Goal: Task Accomplishment & Management: Manage account settings

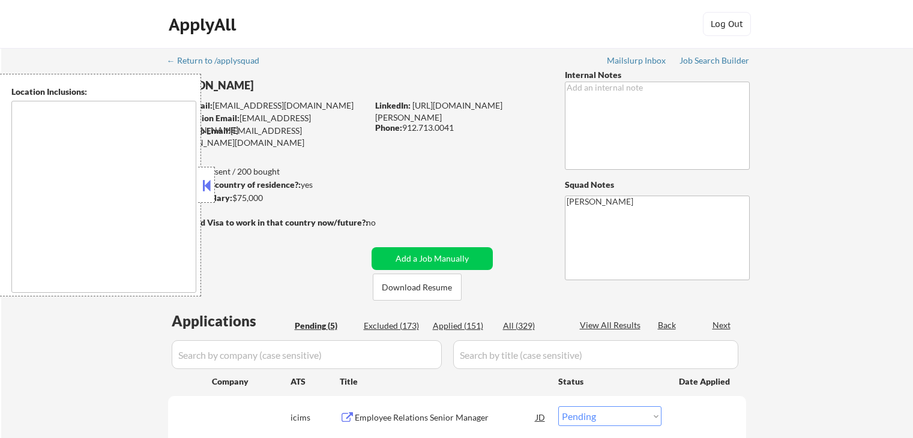
select select ""pending""
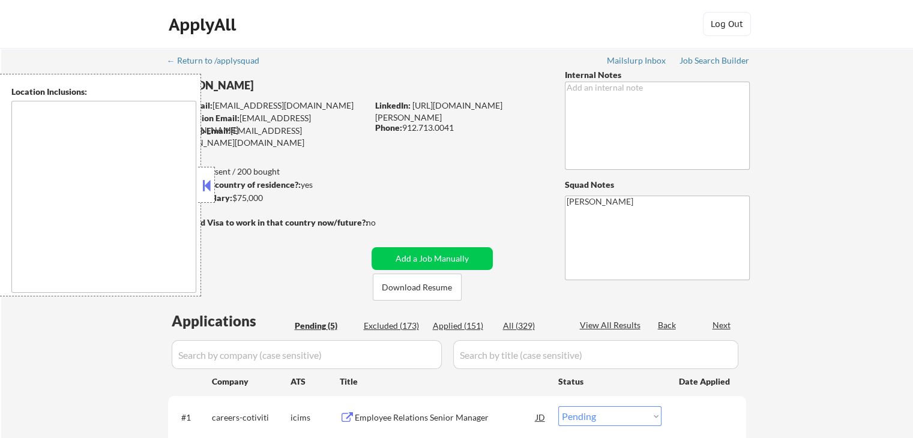
type textarea "[GEOGRAPHIC_DATA], [GEOGRAPHIC_DATA] [GEOGRAPHIC_DATA], [GEOGRAPHIC_DATA] [GEOG…"
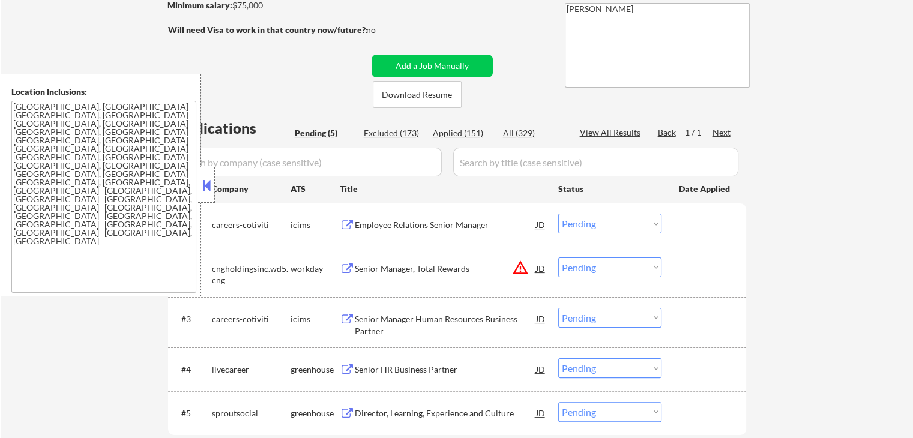
scroll to position [240, 0]
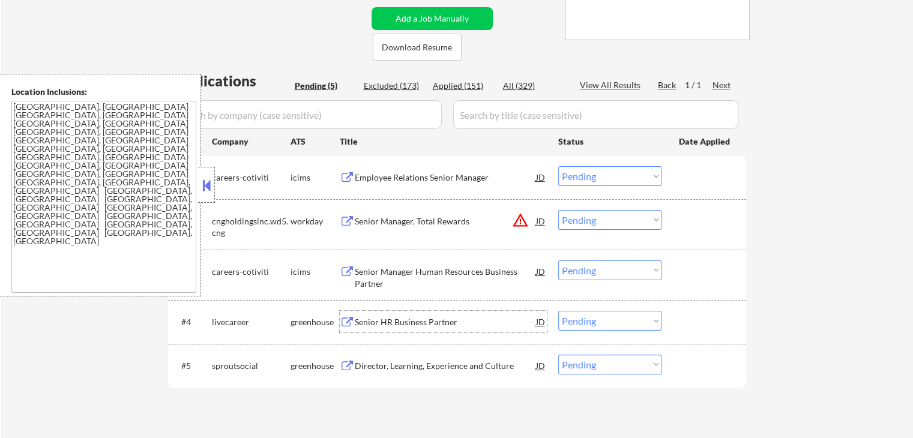
click at [371, 322] on div "Senior HR Business Partner" at bounding box center [445, 322] width 181 height 12
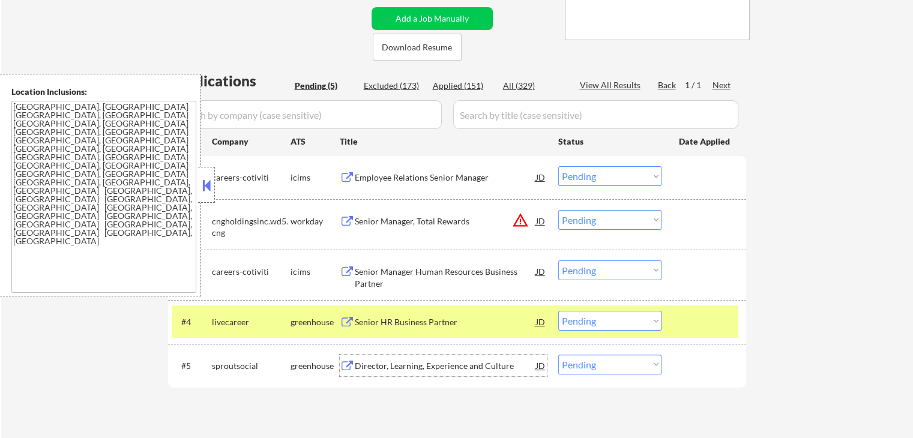
click at [416, 359] on div "Director, Learning, Experience and Culture" at bounding box center [445, 366] width 181 height 22
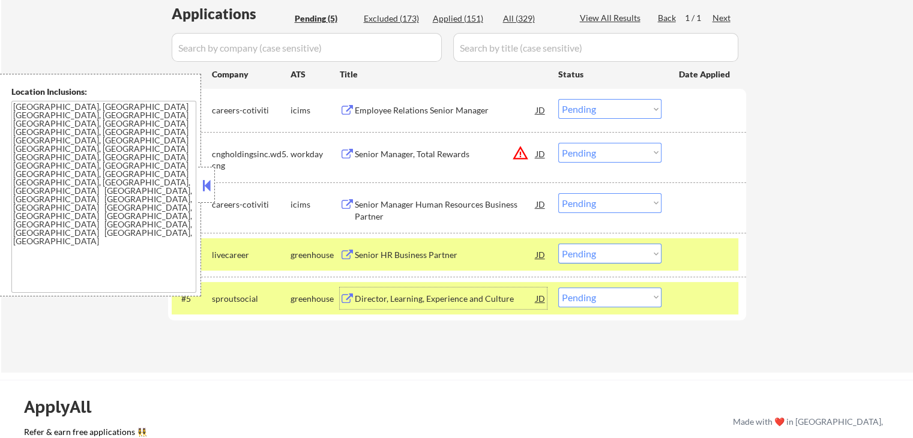
scroll to position [360, 0]
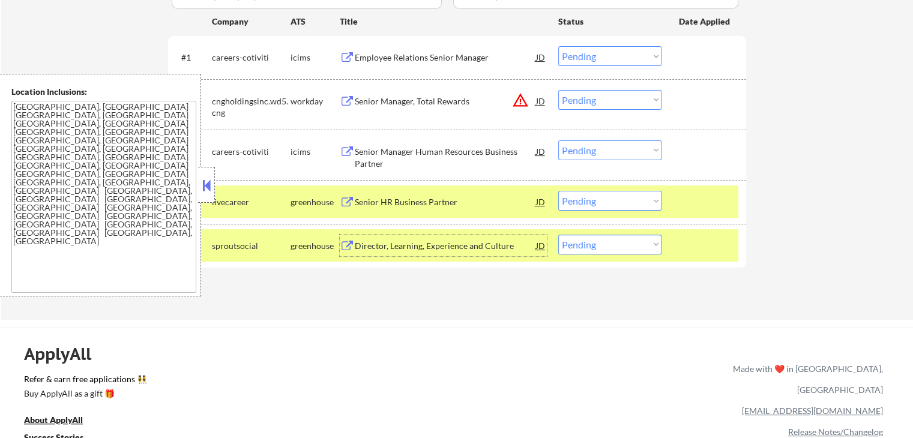
click at [590, 250] on select "Choose an option... Pending Applied Excluded (Questions) Excluded (Expired) Exc…" at bounding box center [609, 245] width 103 height 20
select select ""applied""
click at [558, 235] on select "Choose an option... Pending Applied Excluded (Questions) Excluded (Expired) Exc…" at bounding box center [609, 245] width 103 height 20
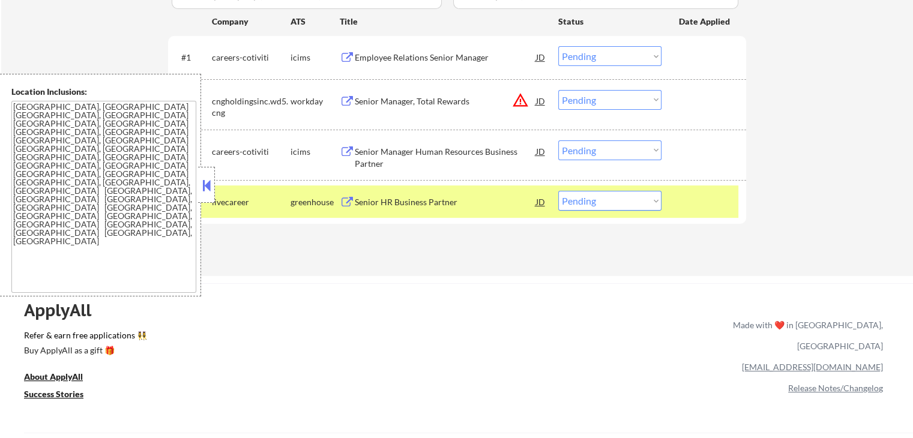
drag, startPoint x: 601, startPoint y: 202, endPoint x: 611, endPoint y: 209, distance: 12.7
click at [601, 202] on select "Choose an option... Pending Applied Excluded (Questions) Excluded (Expired) Exc…" at bounding box center [609, 201] width 103 height 20
select select ""excluded""
click at [558, 191] on select "Choose an option... Pending Applied Excluded (Questions) Excluded (Expired) Exc…" at bounding box center [609, 201] width 103 height 20
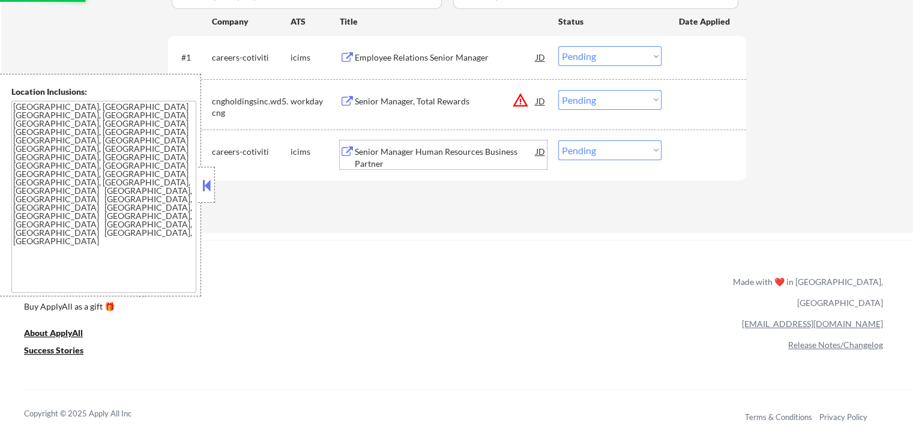
click at [443, 154] on div "Senior Manager Human Resources Business Partner" at bounding box center [445, 157] width 181 height 23
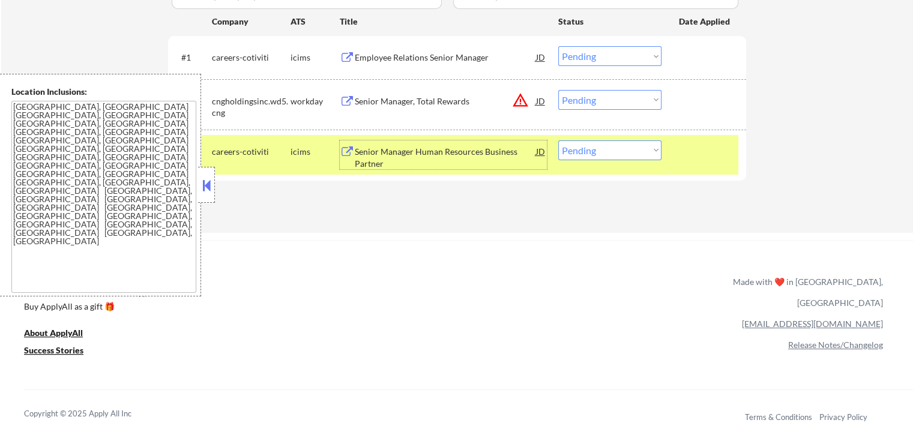
click at [398, 58] on div "Employee Relations Senior Manager" at bounding box center [445, 58] width 181 height 12
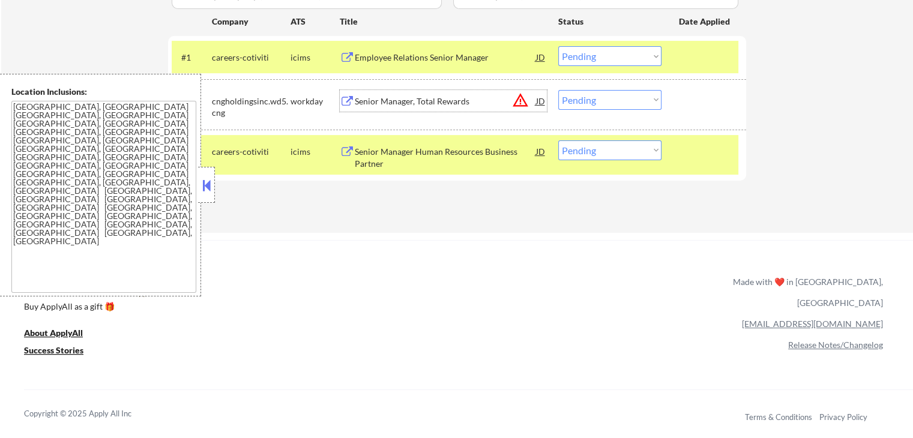
click at [434, 99] on div "Senior Manager, Total Rewards" at bounding box center [445, 101] width 181 height 12
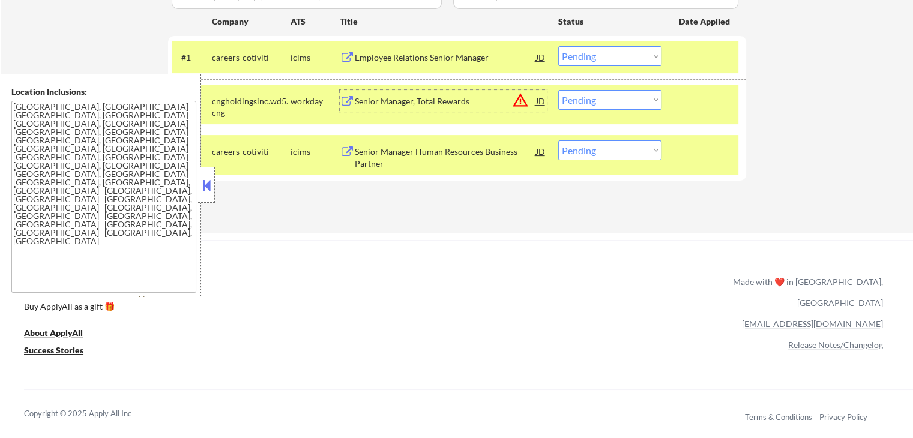
click at [595, 106] on select "Choose an option... Pending Applied Excluded (Questions) Excluded (Expired) Exc…" at bounding box center [609, 100] width 103 height 20
click at [558, 90] on select "Choose an option... Pending Applied Excluded (Questions) Excluded (Expired) Exc…" at bounding box center [609, 100] width 103 height 20
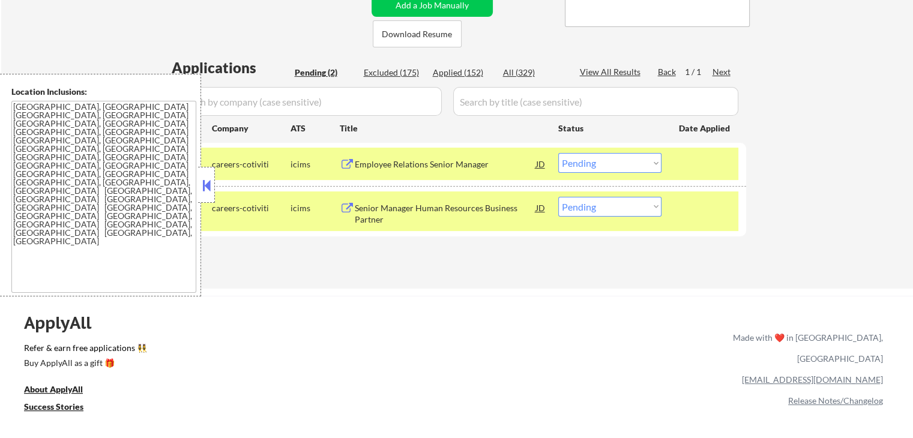
scroll to position [240, 0]
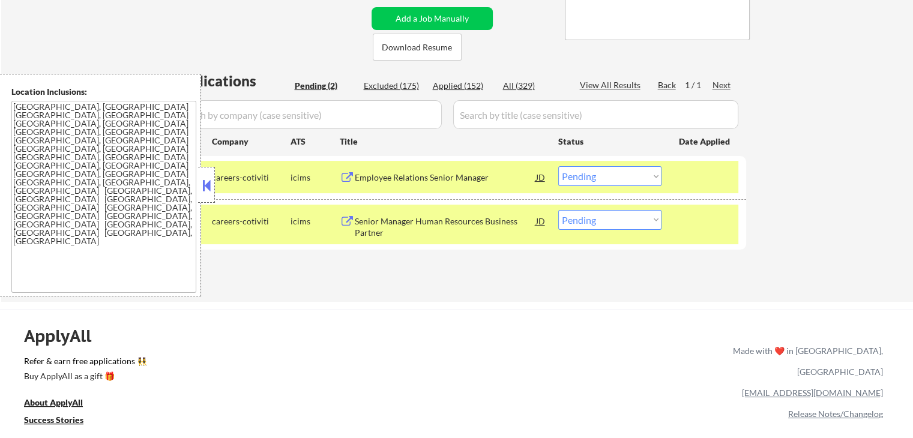
click at [598, 220] on select "Choose an option... Pending Applied Excluded (Questions) Excluded (Expired) Exc…" at bounding box center [609, 220] width 103 height 20
select select ""applied""
click at [558, 210] on select "Choose an option... Pending Applied Excluded (Questions) Excluded (Expired) Exc…" at bounding box center [609, 220] width 103 height 20
